Goal: Check status: Check status

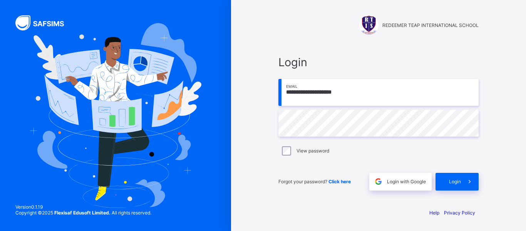
type input "**********"
click at [460, 185] on div "Login" at bounding box center [456, 182] width 43 height 18
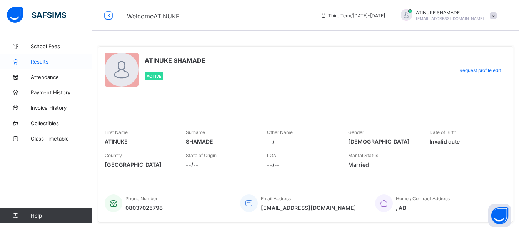
click at [42, 63] on span "Results" at bounding box center [62, 61] width 62 height 6
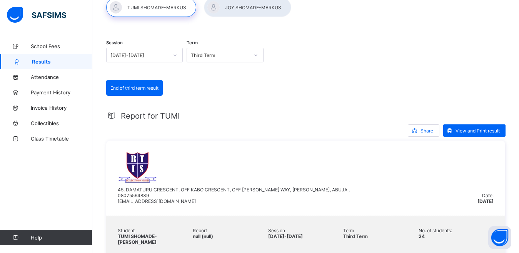
scroll to position [38, 0]
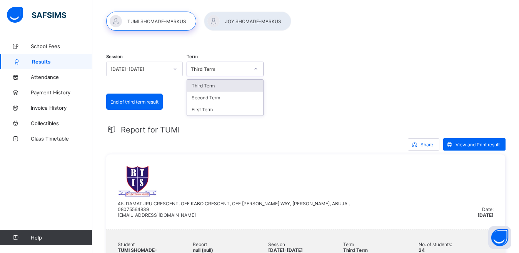
click at [205, 69] on div "Third Term" at bounding box center [220, 69] width 58 height 6
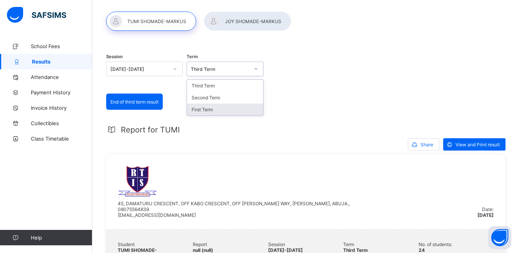
click at [204, 109] on div "First Term" at bounding box center [225, 110] width 76 height 12
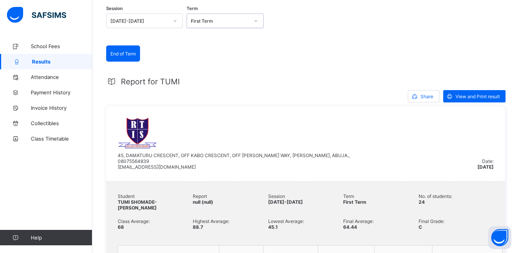
scroll to position [77, 0]
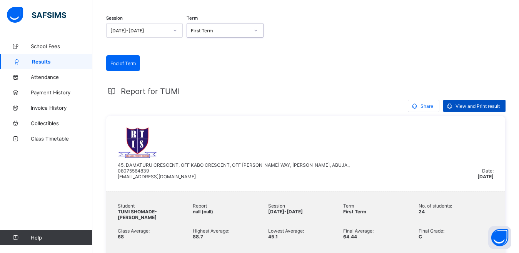
click at [454, 106] on icon at bounding box center [450, 105] width 8 height 7
click at [229, 32] on div "First Term" at bounding box center [220, 31] width 58 height 6
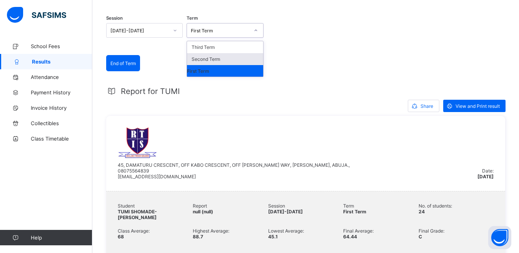
click at [209, 60] on div "Second Term" at bounding box center [225, 59] width 76 height 12
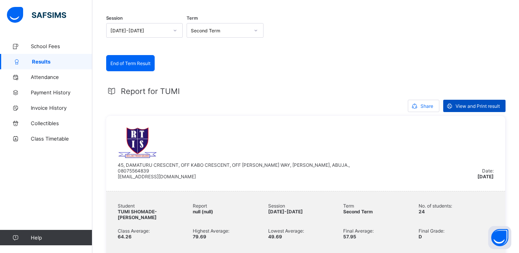
click at [465, 105] on span "View and Print result" at bounding box center [478, 106] width 44 height 6
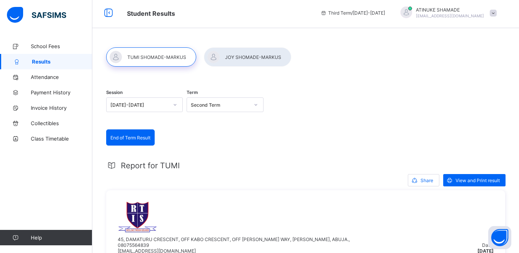
scroll to position [0, 0]
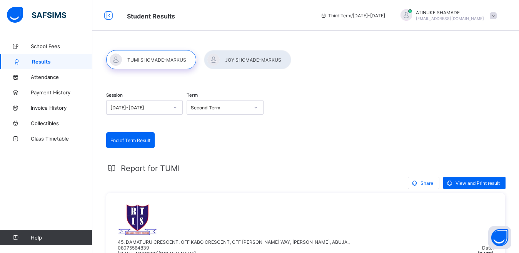
click at [258, 61] on div at bounding box center [247, 59] width 87 height 19
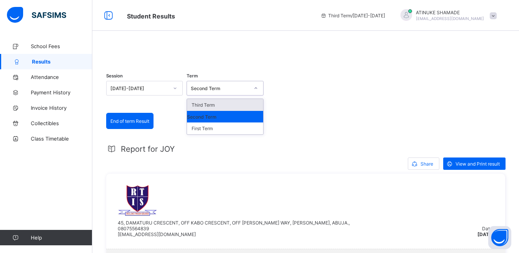
click at [210, 91] on div "Second Term" at bounding box center [220, 88] width 58 height 6
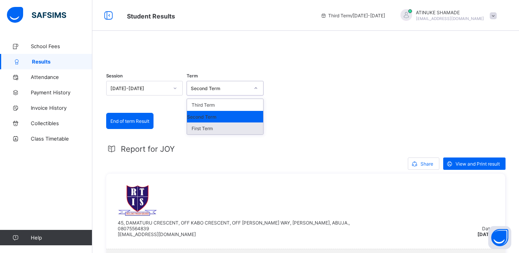
click at [208, 134] on div "First Term" at bounding box center [225, 128] width 76 height 12
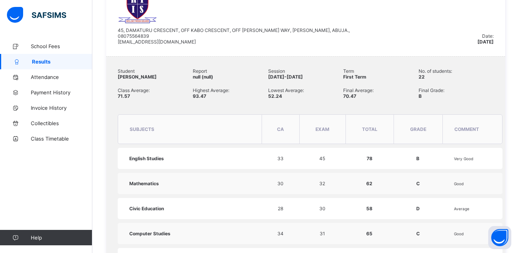
scroll to position [77, 0]
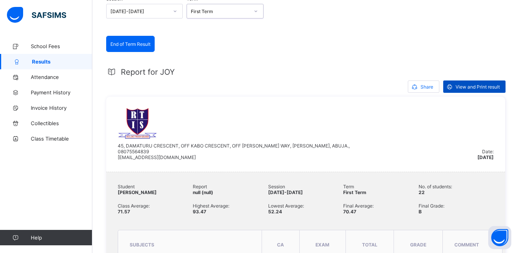
click at [478, 90] on span "View and Print result" at bounding box center [478, 87] width 44 height 6
click at [221, 14] on div "First Term" at bounding box center [220, 11] width 58 height 6
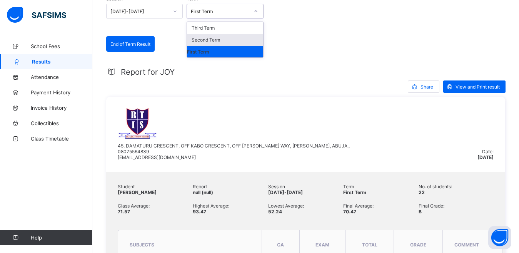
click at [217, 46] on div "Second Term" at bounding box center [225, 40] width 76 height 12
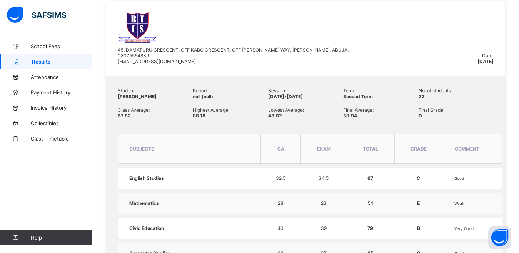
scroll to position [115, 0]
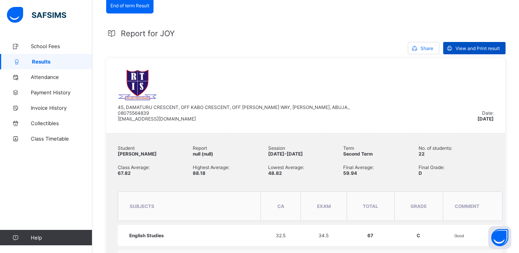
click at [479, 51] on span "View and Print result" at bounding box center [478, 48] width 44 height 6
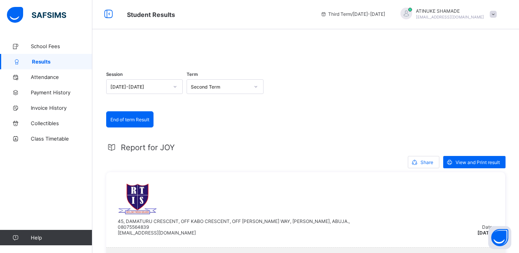
scroll to position [0, 0]
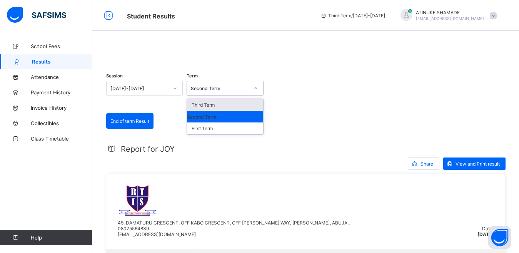
click at [217, 91] on div "Second Term" at bounding box center [220, 88] width 58 height 6
click at [214, 111] on div "Third Term" at bounding box center [225, 105] width 76 height 12
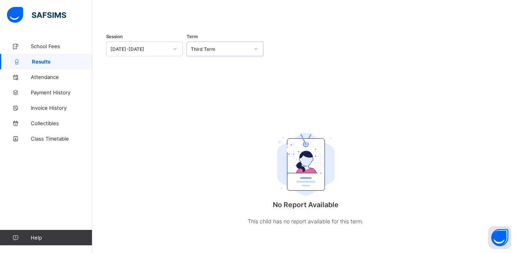
scroll to position [59, 0]
click at [237, 95] on div "Session 2024-2025 Term Third Term No Report Available This child has no report …" at bounding box center [305, 133] width 399 height 215
click at [147, 51] on div "[DATE]-[DATE]" at bounding box center [137, 48] width 61 height 11
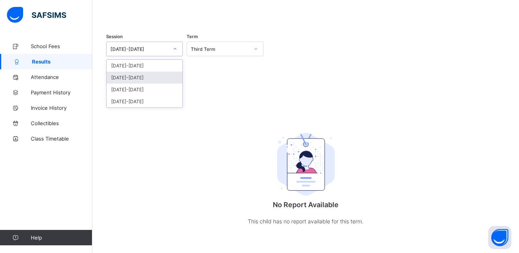
click at [143, 73] on div "[DATE]-[DATE]" at bounding box center [145, 78] width 76 height 12
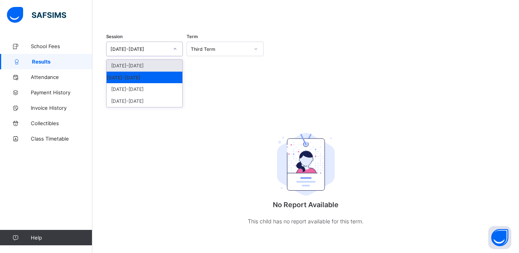
click at [150, 48] on div "[DATE]-[DATE]" at bounding box center [139, 49] width 58 height 6
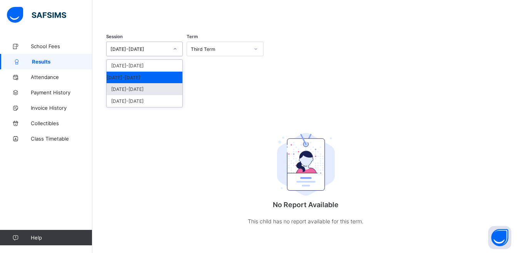
click at [135, 89] on div "2023-2024" at bounding box center [145, 89] width 76 height 12
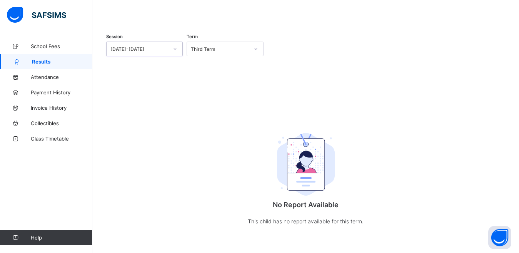
click at [144, 48] on div "2023-2024" at bounding box center [139, 49] width 58 height 6
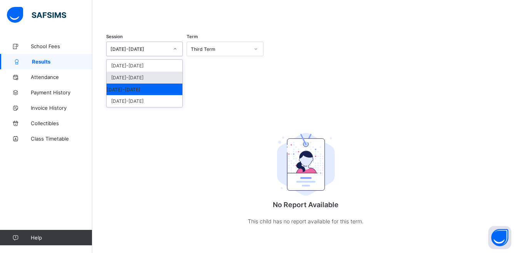
click at [135, 81] on div "[DATE]-[DATE]" at bounding box center [145, 78] width 76 height 12
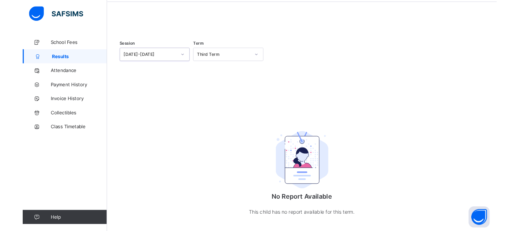
scroll to position [0, 0]
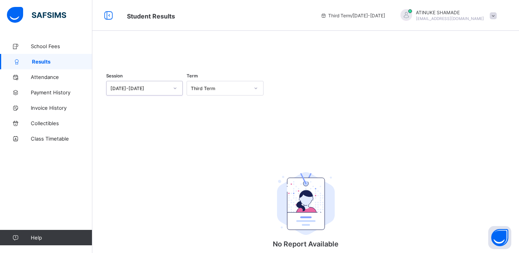
click at [211, 91] on div "Third Term" at bounding box center [220, 88] width 58 height 6
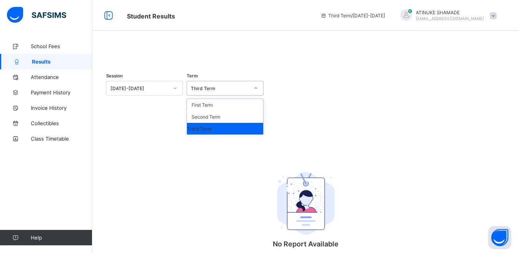
click at [210, 134] on div "Third Term" at bounding box center [225, 129] width 76 height 12
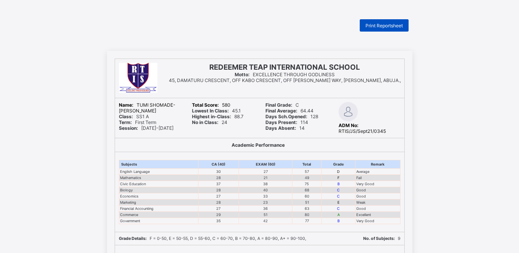
click at [387, 24] on span "Print Reportsheet" at bounding box center [384, 26] width 37 height 6
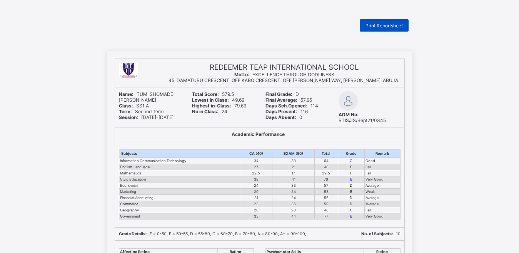
click at [385, 24] on span "Print Reportsheet" at bounding box center [384, 26] width 37 height 6
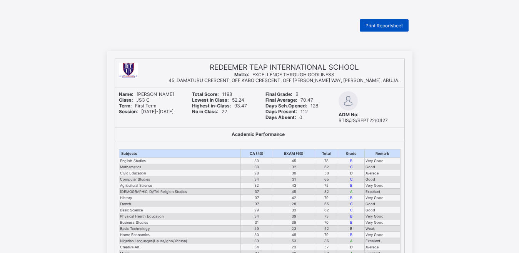
click at [385, 24] on span "Print Reportsheet" at bounding box center [384, 26] width 37 height 6
drag, startPoint x: 394, startPoint y: 26, endPoint x: 394, endPoint y: 49, distance: 22.7
click at [394, 26] on span "Print Reportsheet" at bounding box center [384, 26] width 37 height 6
